Goal: Task Accomplishment & Management: Complete application form

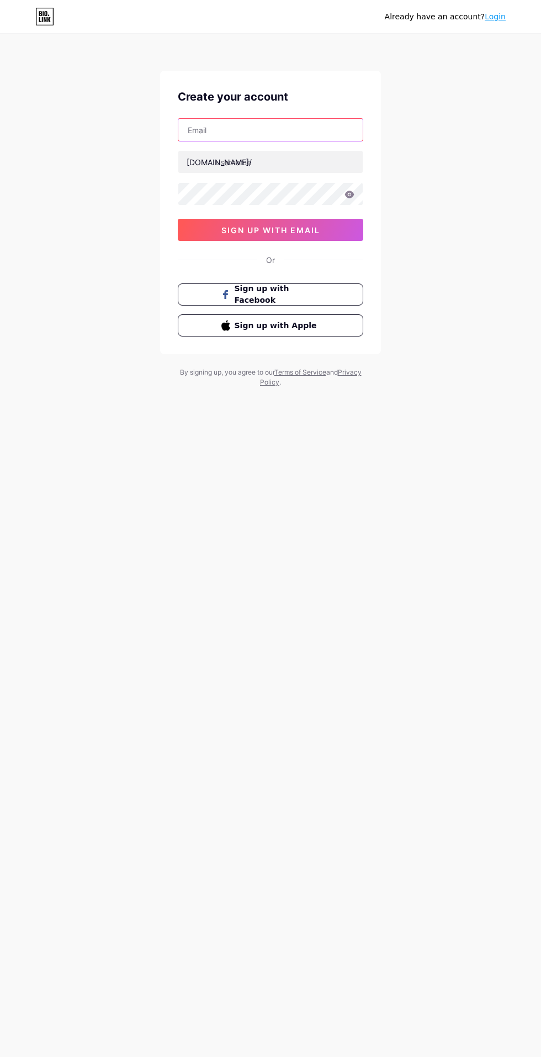
click at [322, 130] on input "text" at bounding box center [270, 130] width 185 height 22
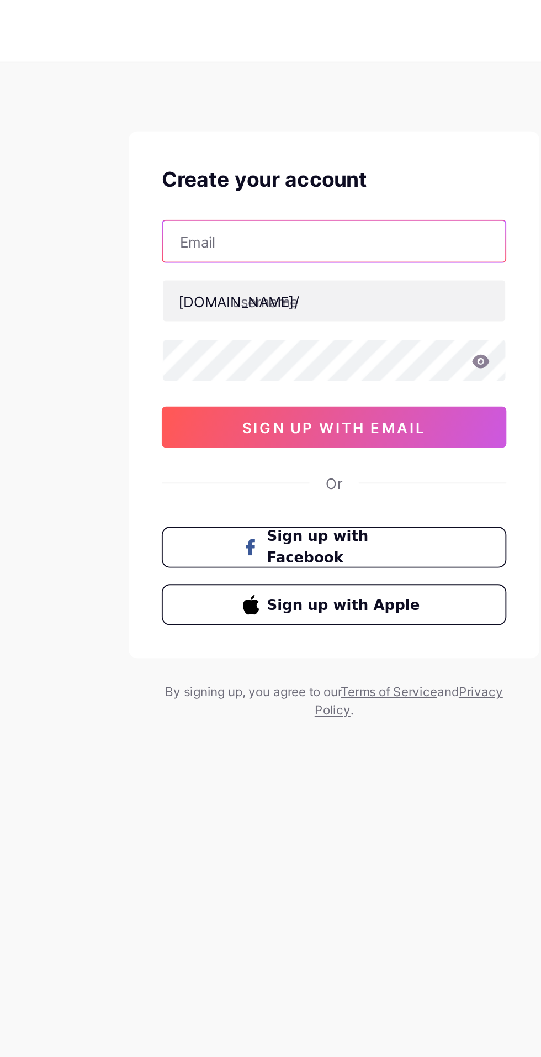
type input "[EMAIL_ADDRESS][DOMAIN_NAME]"
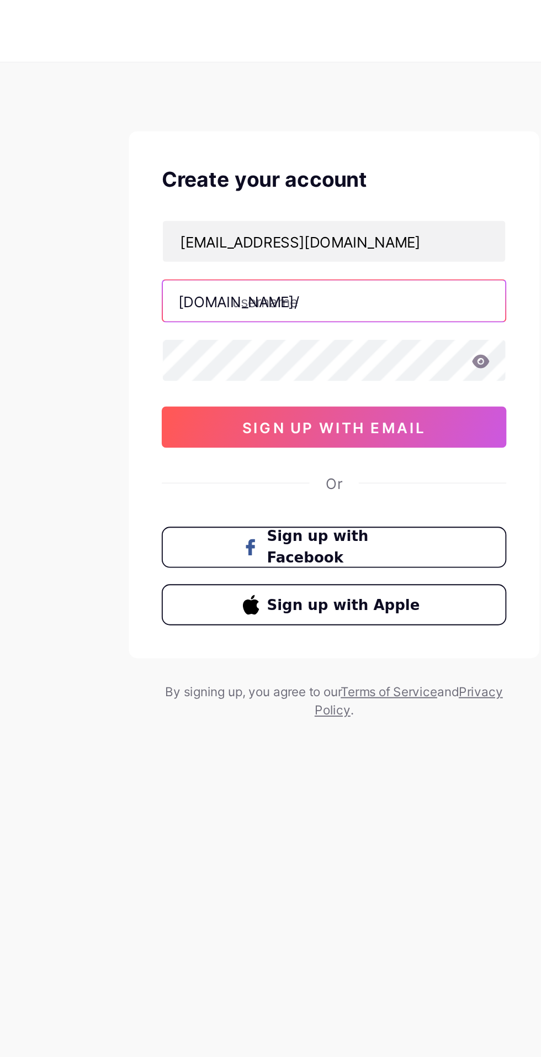
click at [300, 163] on input "text" at bounding box center [270, 162] width 185 height 22
type input "aahir"
click at [349, 196] on icon at bounding box center [349, 194] width 9 height 7
click at [314, 230] on span "sign up with email" at bounding box center [271, 229] width 99 height 9
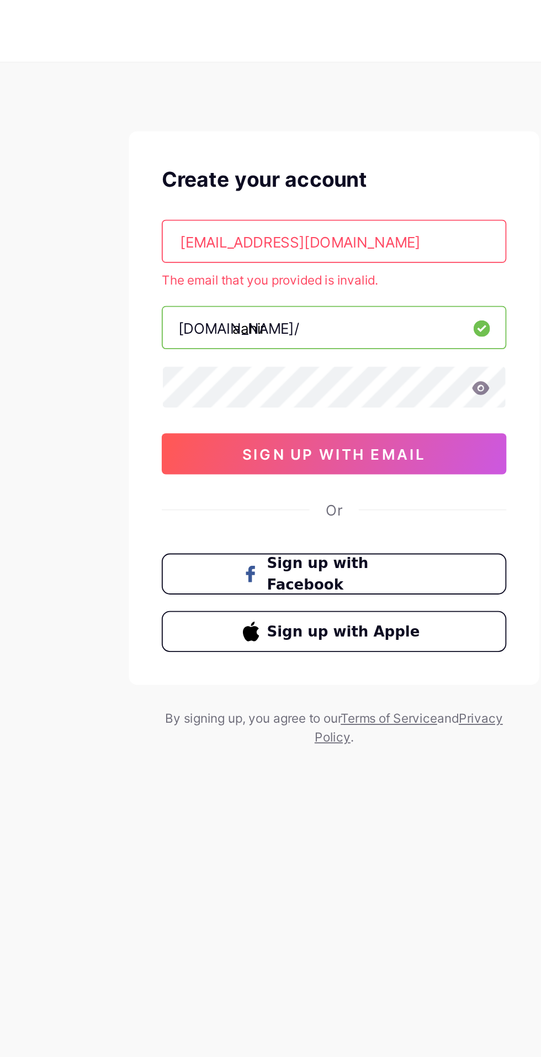
click at [330, 130] on input "[EMAIL_ADDRESS][DOMAIN_NAME]" at bounding box center [270, 130] width 185 height 22
click at [324, 245] on button "sign up with email" at bounding box center [271, 244] width 186 height 22
click at [333, 130] on input "[EMAIL_ADDRESS][DOMAIN_NAME]" at bounding box center [270, 130] width 185 height 22
